Goal: Check status: Check status

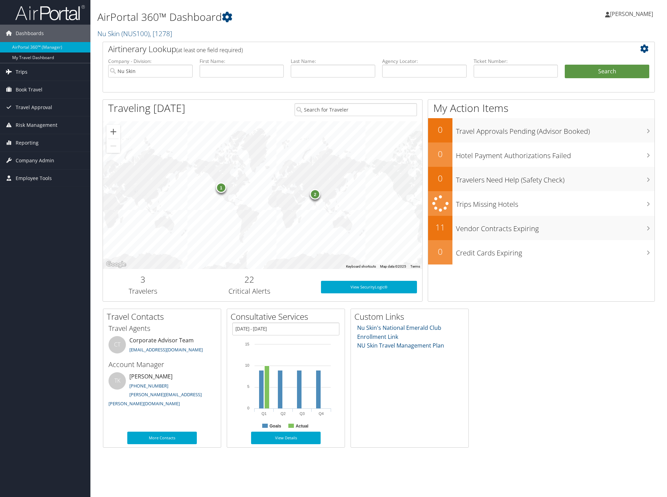
click at [25, 71] on span "Trips" at bounding box center [22, 71] width 12 height 17
click at [30, 107] on link "Past Trips" at bounding box center [45, 106] width 90 height 10
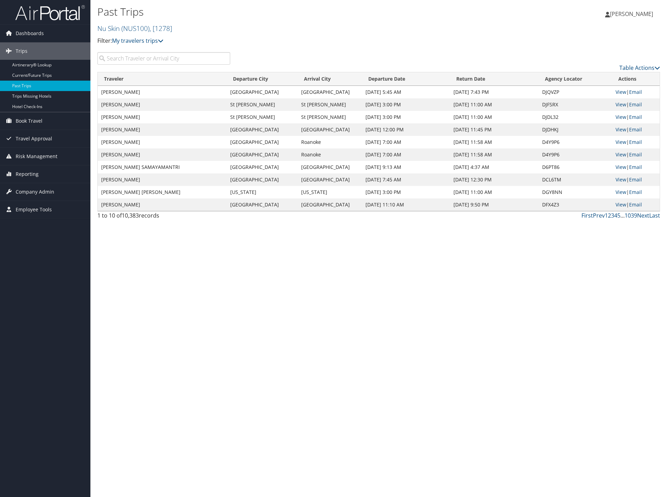
click at [130, 60] on input "search" at bounding box center [163, 58] width 133 height 13
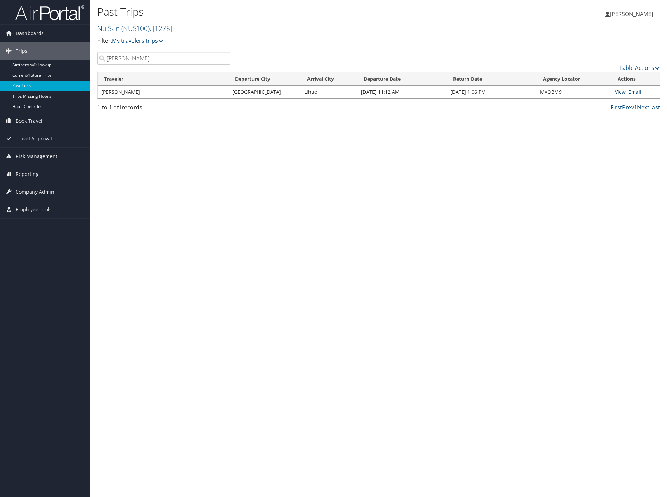
click at [616, 91] on link "View" at bounding box center [620, 92] width 11 height 7
drag, startPoint x: 298, startPoint y: 125, endPoint x: 269, endPoint y: 102, distance: 37.6
click at [298, 125] on div "Past Trips Nu Skin ( NUS100 ) , [ 1278 ] Nu Skin Nu Skin, [1278] Filter: My tra…" at bounding box center [378, 248] width 576 height 497
click at [152, 58] on input "Alyssa Clark" at bounding box center [163, 58] width 133 height 13
drag, startPoint x: 152, startPoint y: 58, endPoint x: 97, endPoint y: 57, distance: 54.9
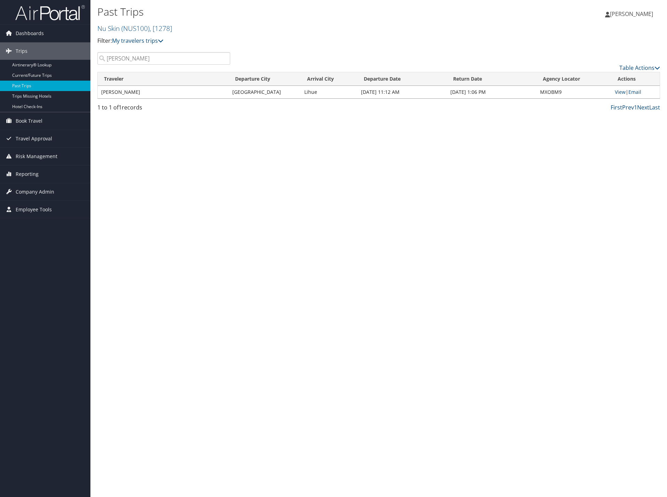
click at [99, 57] on input "Alyssa Clark" at bounding box center [163, 58] width 133 height 13
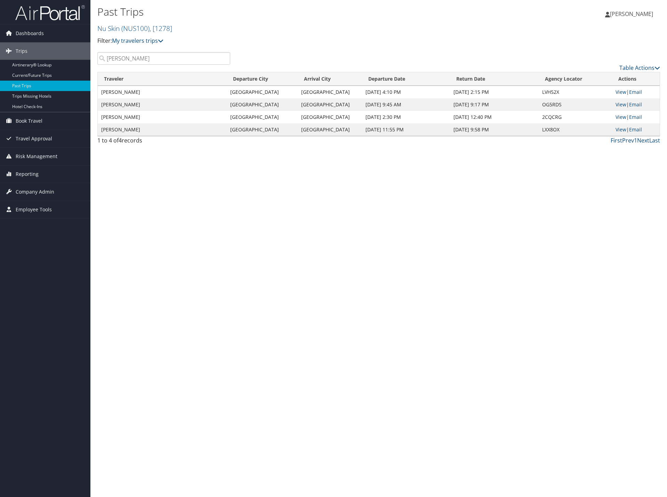
click at [116, 92] on td "Marjie Keisel" at bounding box center [162, 92] width 129 height 13
click at [128, 92] on td "Marjie Keisel" at bounding box center [162, 92] width 129 height 13
click at [618, 90] on link "View" at bounding box center [620, 92] width 11 height 7
drag, startPoint x: 144, startPoint y: 60, endPoint x: 82, endPoint y: 58, distance: 62.6
click at [82, 58] on div "Dashboards AirPortal 360™ (Manager) My Travel Dashboard Trips Airtinerary® Look…" at bounding box center [333, 248] width 667 height 497
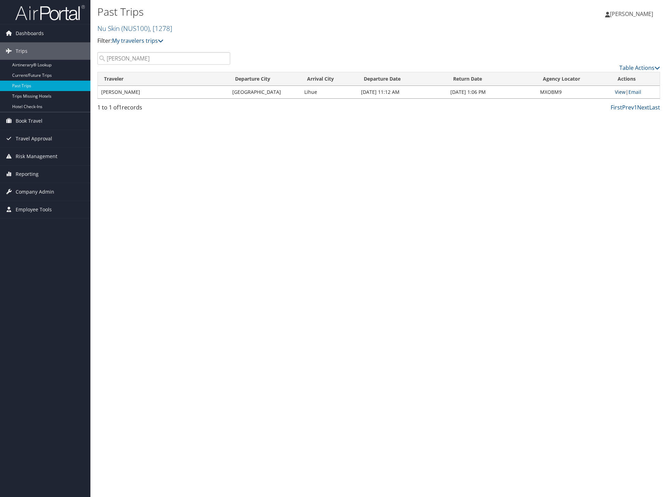
click at [620, 91] on link "View" at bounding box center [620, 92] width 11 height 7
click at [145, 53] on input "alyssa clark" at bounding box center [163, 58] width 133 height 13
drag, startPoint x: 145, startPoint y: 56, endPoint x: 88, endPoint y: 49, distance: 57.1
click at [88, 49] on div "Dashboards AirPortal 360™ (Manager) My Travel Dashboard Trips Airtinerary® Look…" at bounding box center [333, 248] width 667 height 497
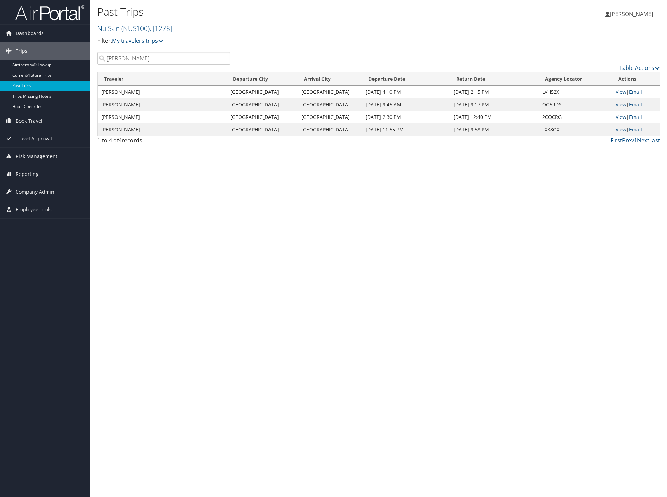
type input "marjie"
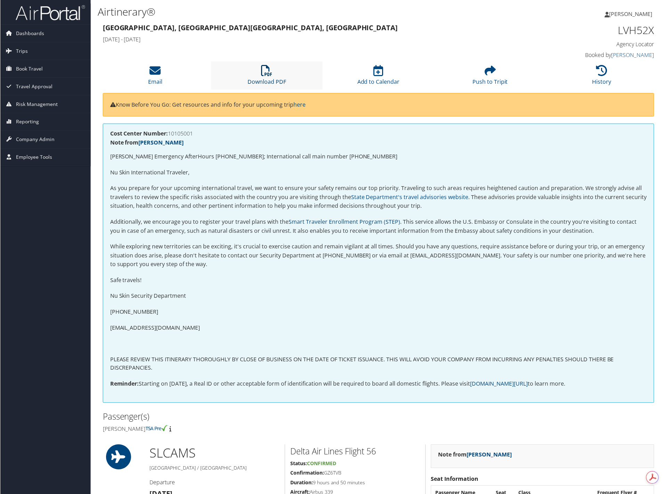
click at [271, 75] on icon at bounding box center [266, 70] width 11 height 11
